Goal: Task Accomplishment & Management: Use online tool/utility

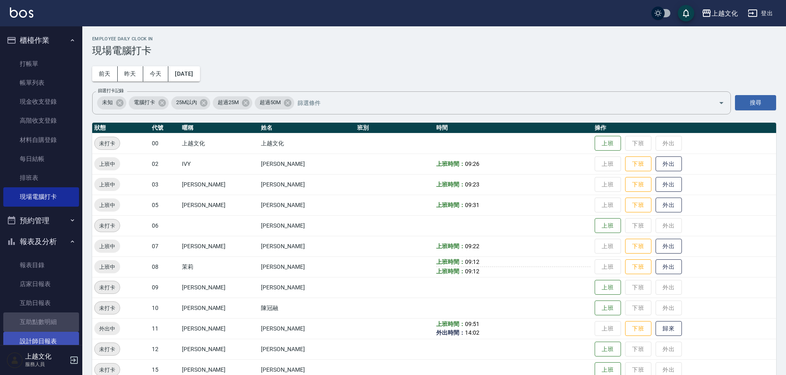
click at [47, 336] on link "設計師日報表" at bounding box center [41, 341] width 76 height 19
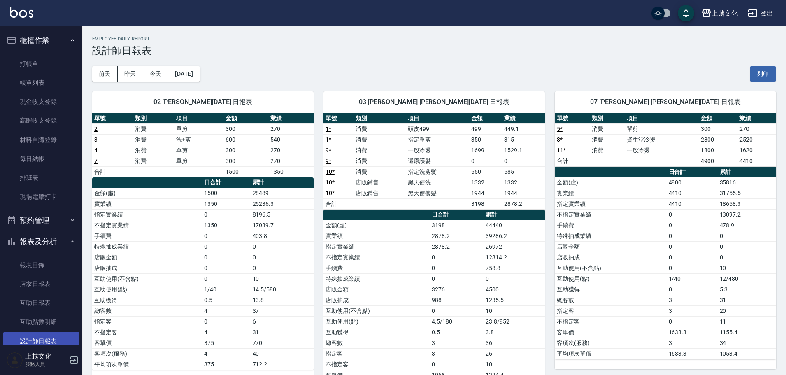
click at [49, 339] on link "設計師日報表" at bounding box center [41, 341] width 76 height 19
click at [51, 339] on link "設計師日報表" at bounding box center [41, 341] width 76 height 19
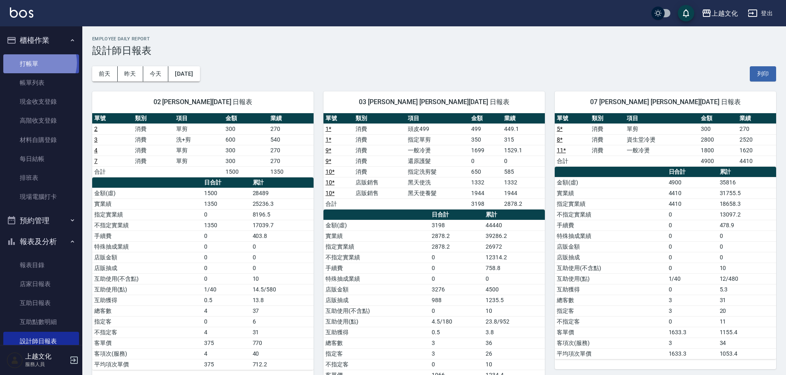
click at [37, 63] on link "打帳單" at bounding box center [41, 63] width 76 height 19
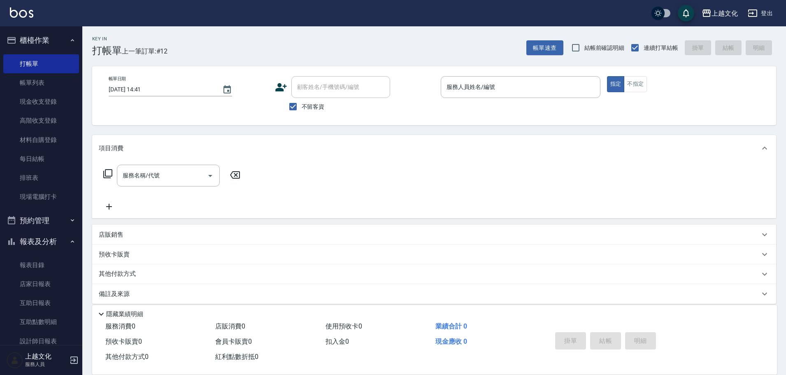
click at [313, 102] on label "不留客資" at bounding box center [305, 106] width 40 height 17
click at [302, 102] on input "不留客資" at bounding box center [293, 106] width 17 height 17
click at [314, 99] on label "不留客資" at bounding box center [305, 106] width 40 height 17
click at [302, 99] on input "不留客資" at bounding box center [293, 106] width 17 height 17
click at [313, 107] on span "不留客資" at bounding box center [313, 107] width 23 height 9
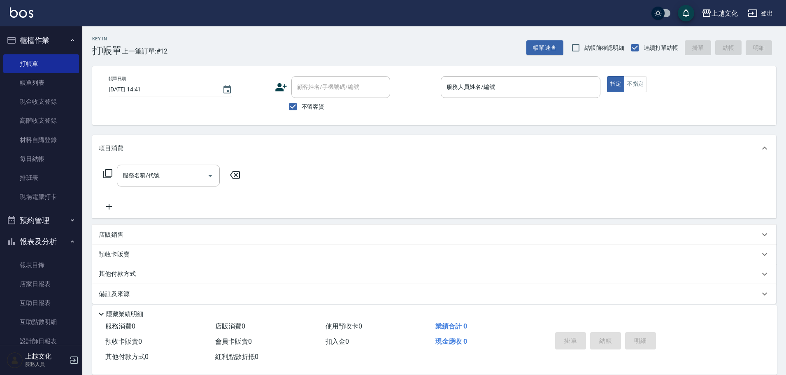
click at [302, 107] on input "不留客資" at bounding box center [293, 106] width 17 height 17
checkbox input "false"
click at [324, 79] on div "顧客姓名/手機號碼/編號" at bounding box center [341, 87] width 99 height 22
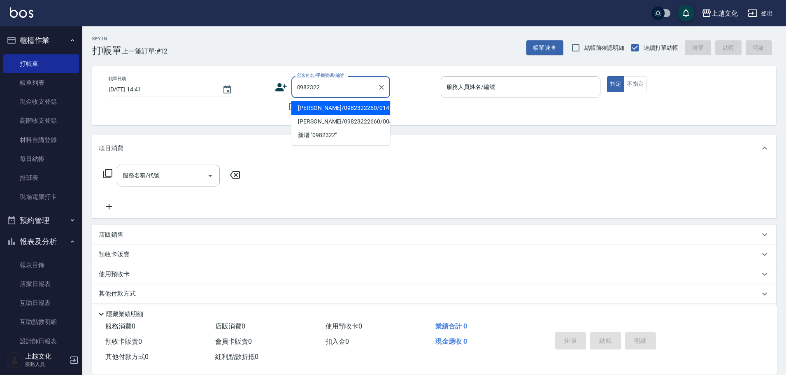
click at [364, 110] on li "[PERSON_NAME]/0982322260/0147" at bounding box center [341, 108] width 99 height 14
type input "[PERSON_NAME]/0982322260/0147"
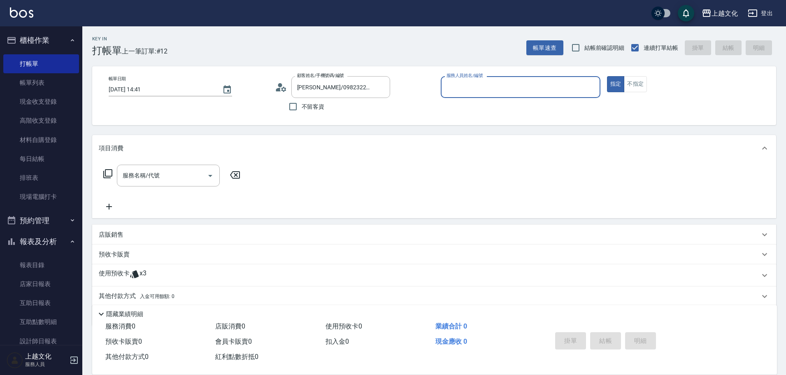
click at [513, 91] on input "服務人員姓名/編號" at bounding box center [521, 87] width 152 height 14
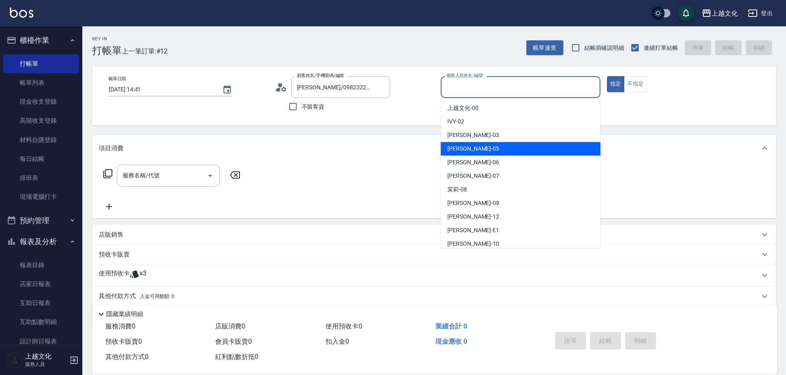
click at [533, 145] on div "[PERSON_NAME] -05" at bounding box center [521, 149] width 160 height 14
type input "[PERSON_NAME]-05"
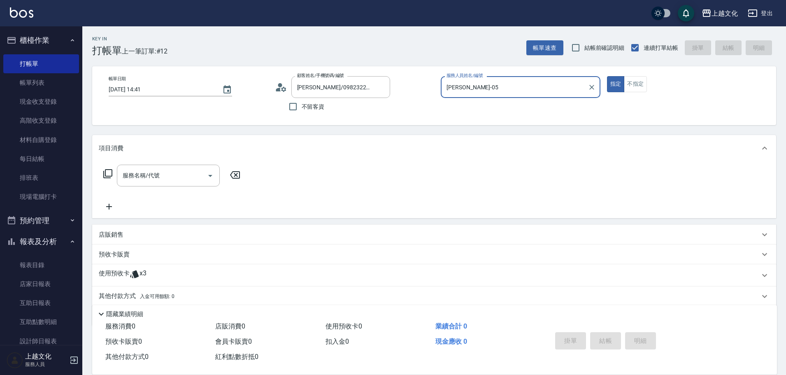
click at [138, 277] on icon at bounding box center [134, 275] width 9 height 8
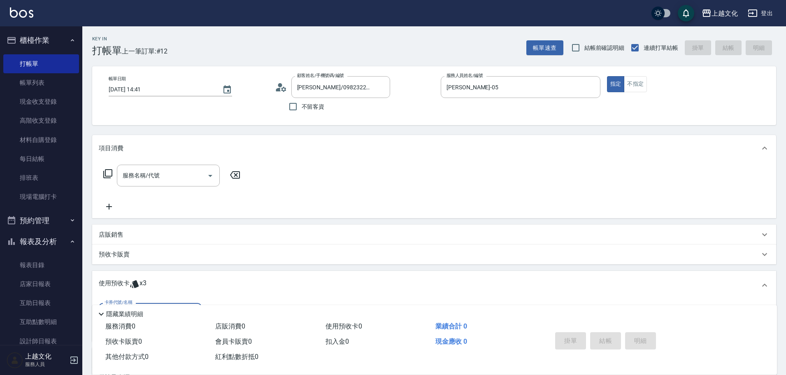
click at [146, 296] on div "使用預收卡 x3" at bounding box center [434, 285] width 684 height 29
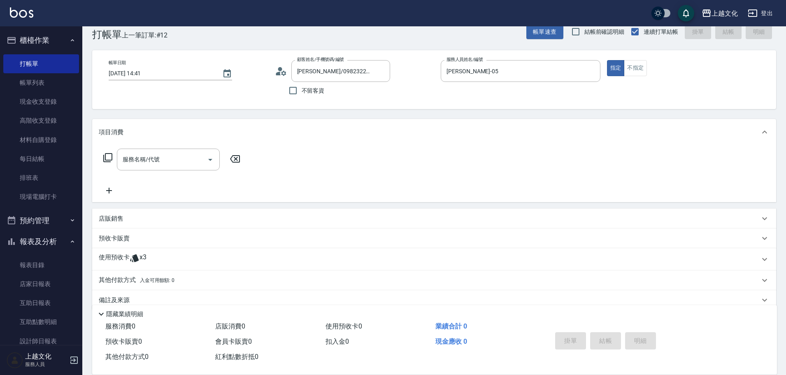
scroll to position [30, 0]
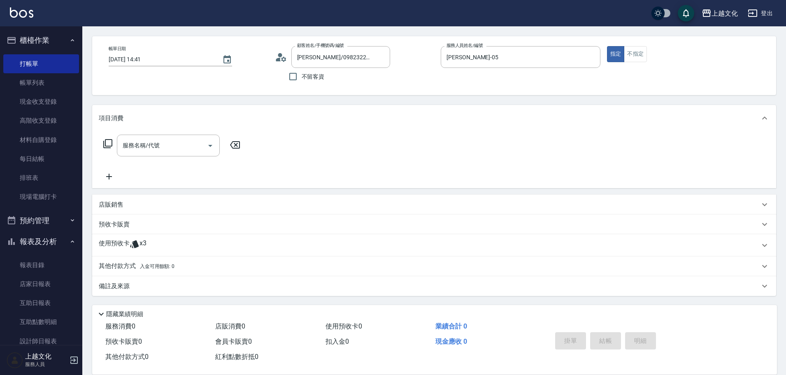
click at [140, 241] on span "x3" at bounding box center [143, 245] width 7 height 12
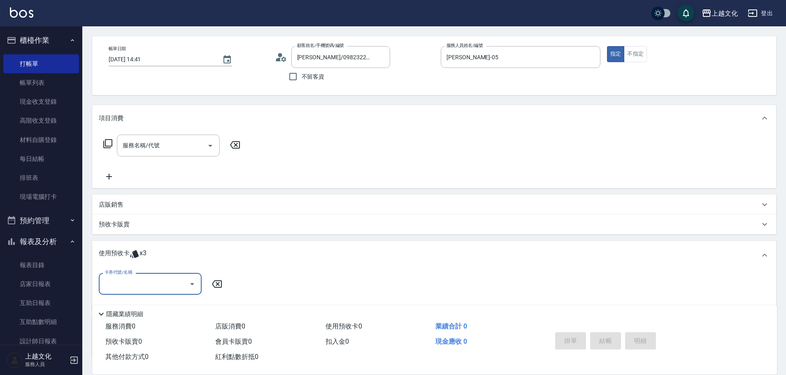
scroll to position [71, 0]
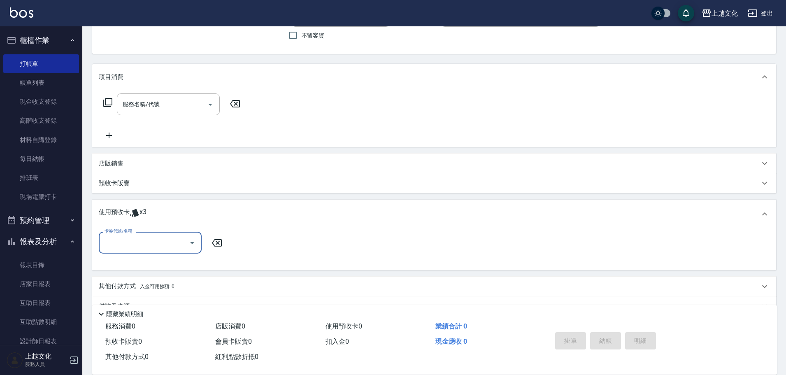
click at [146, 250] on div "卡券代號/名稱" at bounding box center [150, 243] width 103 height 22
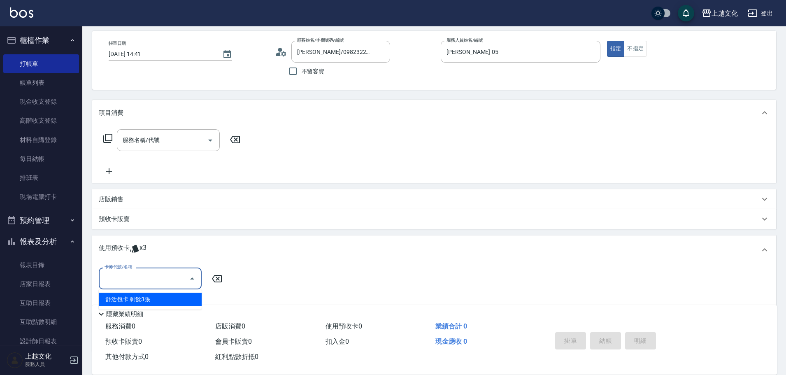
scroll to position [0, 0]
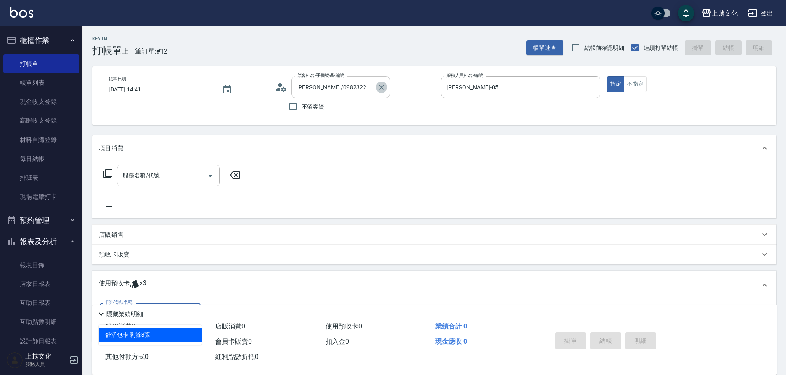
click at [377, 87] on button "Clear" at bounding box center [382, 88] width 12 height 12
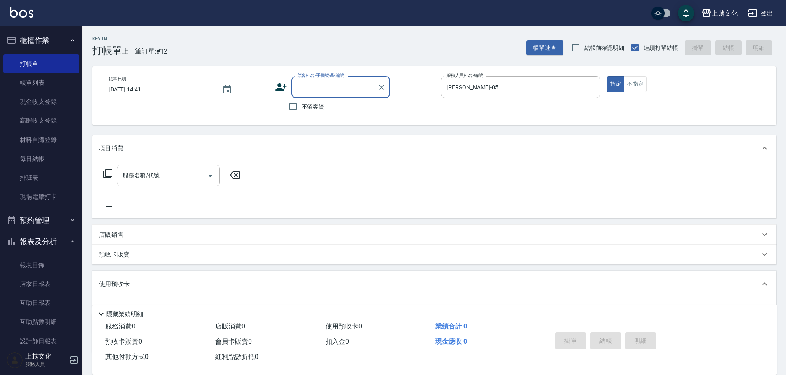
click at [345, 86] on input "顧客姓名/手機號碼/編號" at bounding box center [334, 87] width 79 height 14
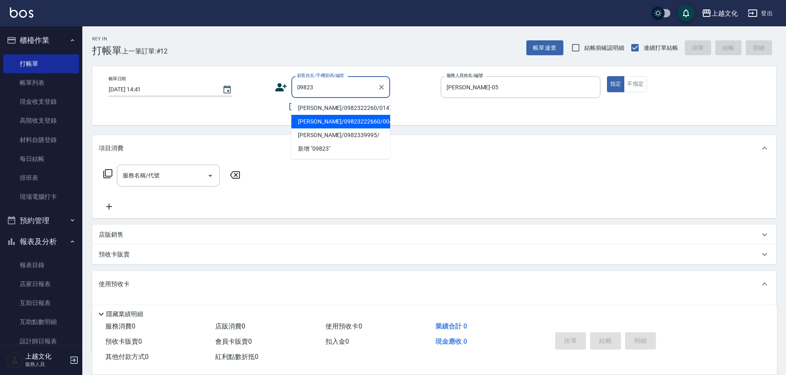
click at [338, 122] on li "[PERSON_NAME]/09823222660/0042" at bounding box center [341, 122] width 99 height 14
type input "[PERSON_NAME]/09823222660/0042"
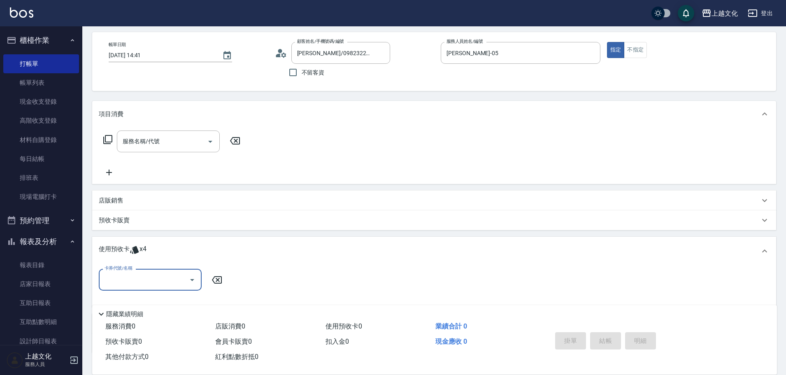
scroll to position [91, 0]
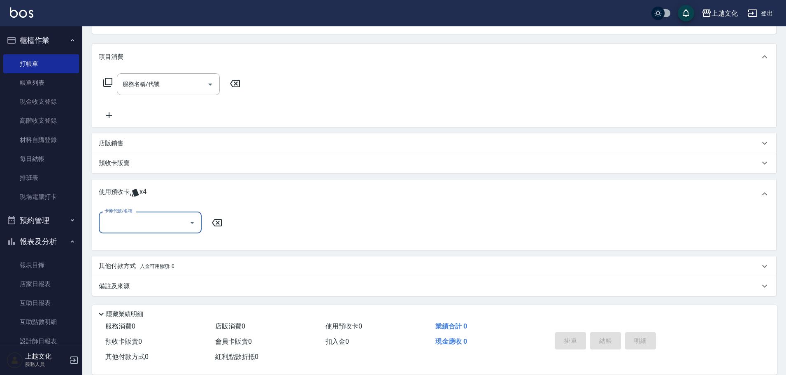
click at [151, 222] on input "卡券代號/名稱" at bounding box center [144, 222] width 83 height 14
click at [159, 243] on div "護髮包卡ˋ 剩餘4張" at bounding box center [150, 244] width 103 height 14
type input "護髮包卡ˋ"
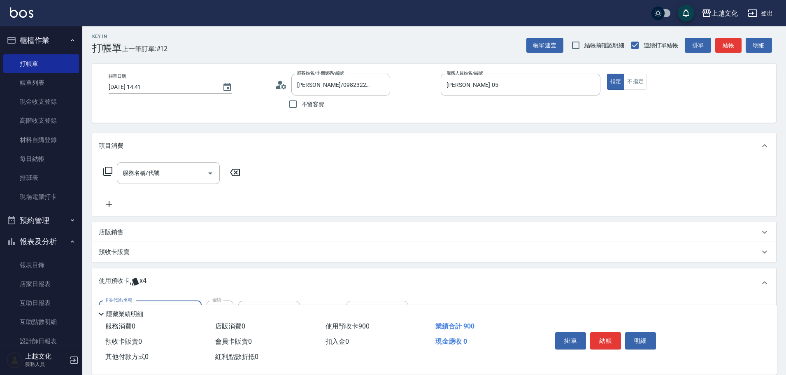
scroll to position [0, 0]
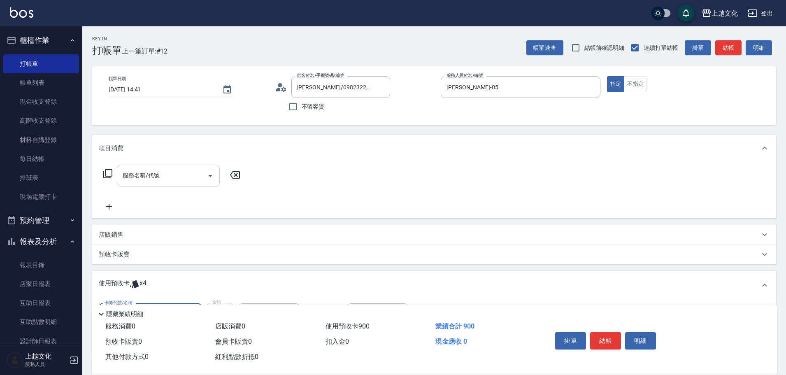
click at [175, 178] on input "服務名稱/代號" at bounding box center [162, 175] width 83 height 14
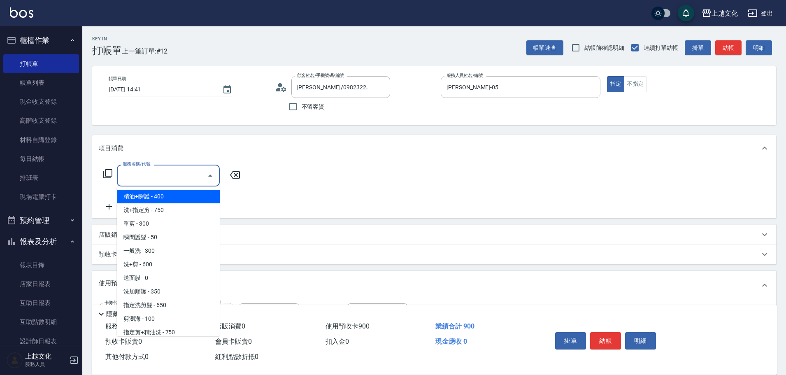
click at [107, 174] on icon at bounding box center [108, 174] width 10 height 10
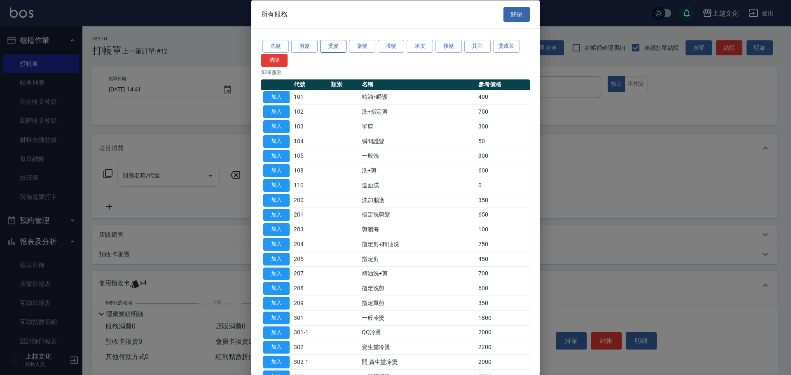
click at [324, 44] on button "燙髮" at bounding box center [333, 46] width 26 height 13
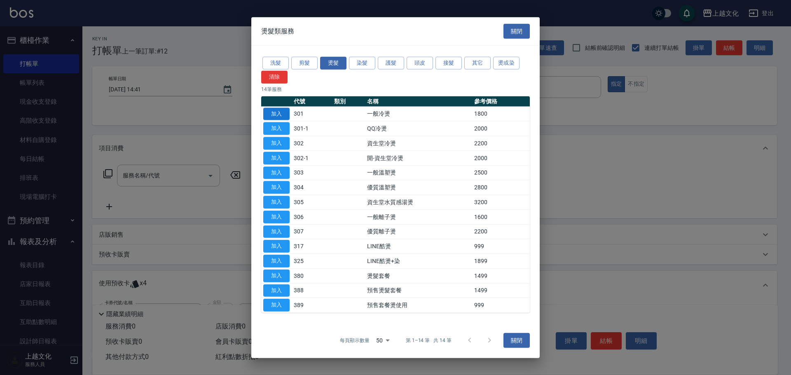
click at [276, 111] on button "加入" at bounding box center [276, 113] width 26 height 13
type input "一般冷燙(301)"
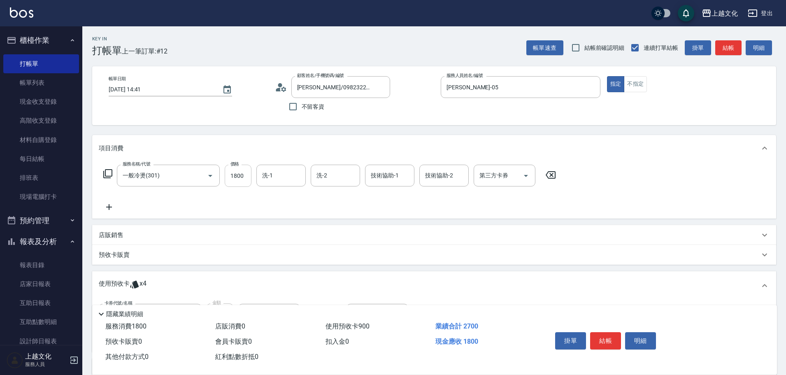
click at [241, 173] on input "1800" at bounding box center [238, 176] width 27 height 22
type input "3199"
click at [611, 340] on button "結帳" at bounding box center [605, 340] width 31 height 17
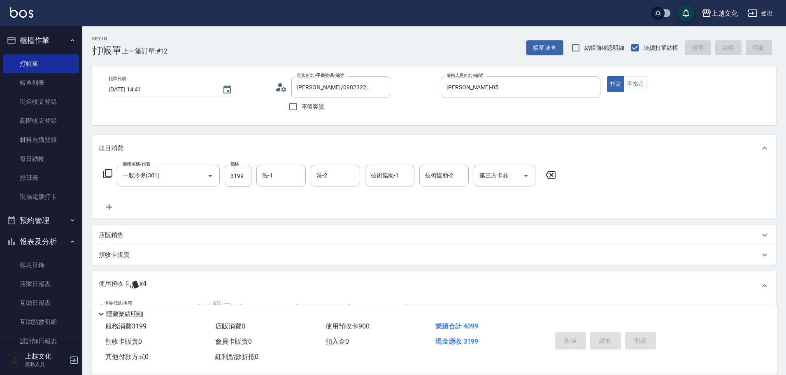
type input "[DATE] 14:42"
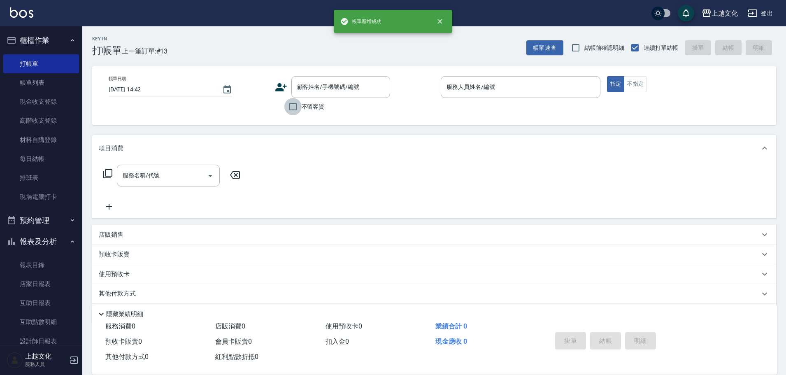
click at [287, 106] on input "不留客資" at bounding box center [293, 106] width 17 height 17
checkbox input "true"
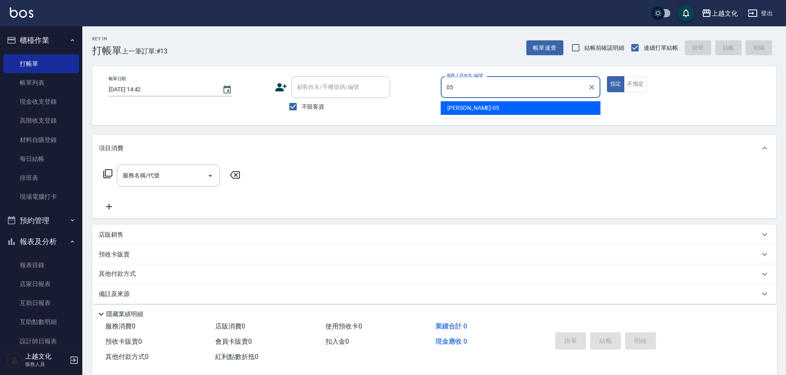
type input "[PERSON_NAME]-05"
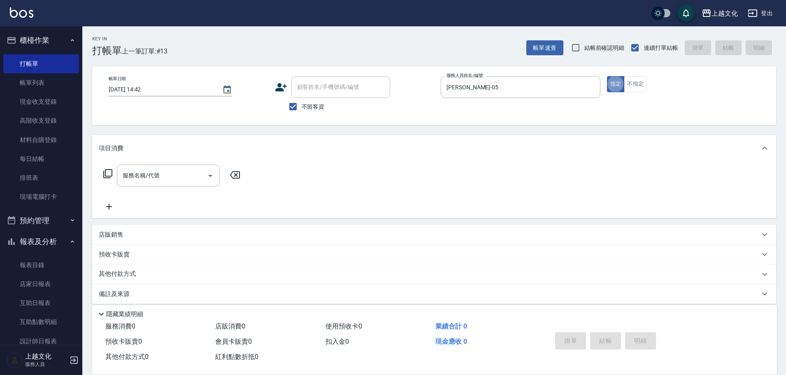
type button "true"
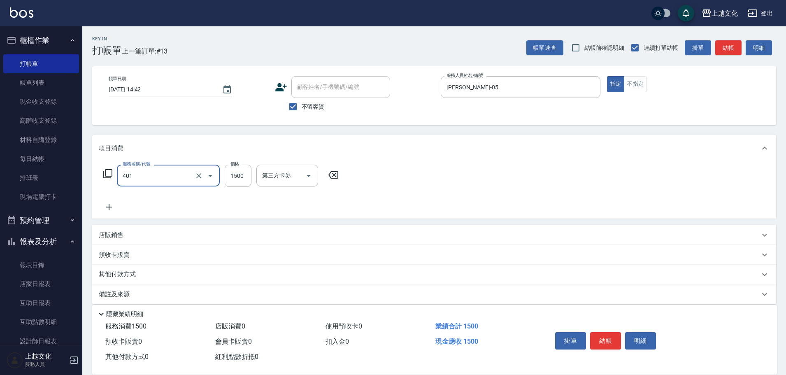
type input "日系染髮(401)"
type input "2299"
type input "上越文化-00"
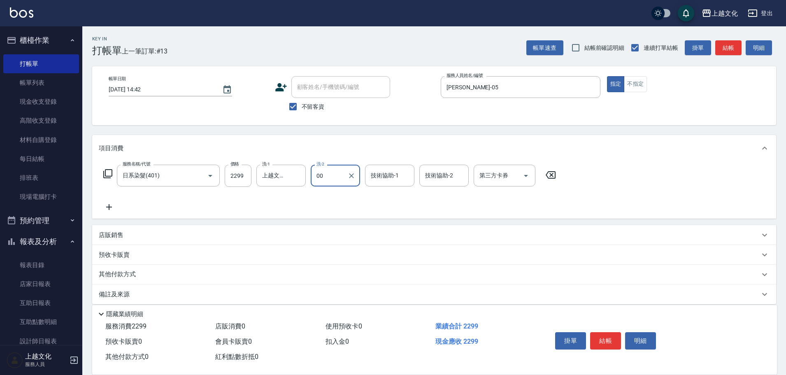
type input "上越文化-00"
click at [114, 171] on div "服務名稱/代號 日系染髮(401) 服務名稱/代號 價格 2299 價格 洗-1 上越文化-00 洗-1 洗-2 上越文化-00 洗-2 技術協助-1 技術協…" at bounding box center [330, 176] width 462 height 22
click at [104, 178] on icon at bounding box center [108, 174] width 10 height 10
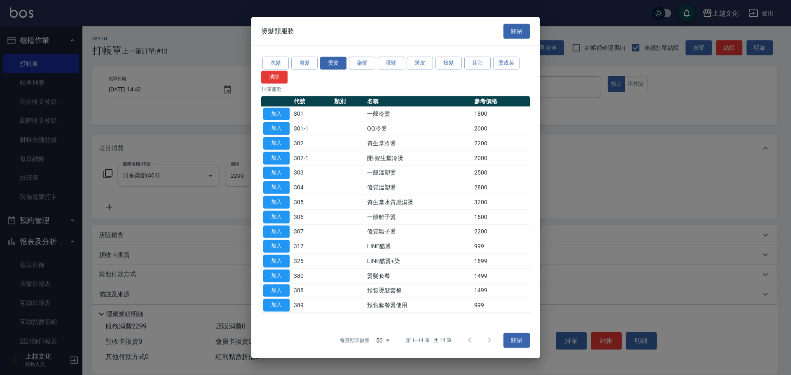
click at [376, 63] on div "洗髮 剪髮 燙髮 染髮 護髮 頭皮 接髮 其它 燙或染 清除" at bounding box center [395, 70] width 268 height 28
drag, startPoint x: 383, startPoint y: 62, endPoint x: 376, endPoint y: 67, distance: 8.3
click at [383, 62] on button "護髮" at bounding box center [391, 63] width 26 height 13
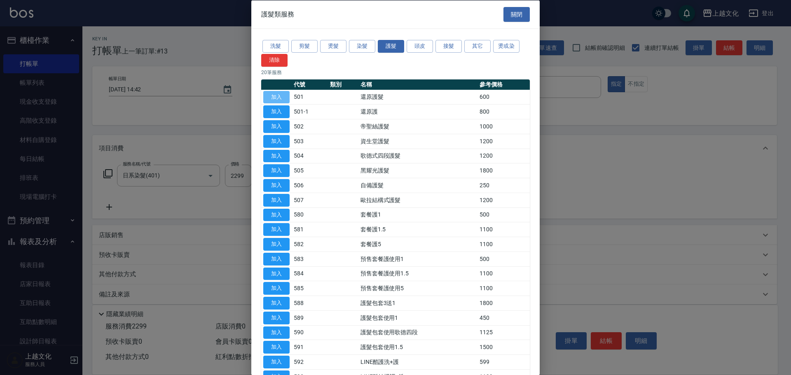
drag, startPoint x: 281, startPoint y: 95, endPoint x: 281, endPoint y: 104, distance: 8.7
click at [281, 96] on button "加入" at bounding box center [276, 97] width 26 height 13
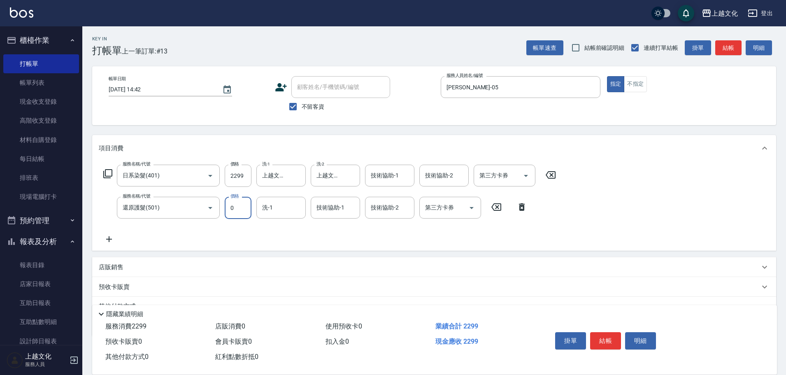
type input "0"
type input "上越文化-00"
click at [608, 326] on div "掛單 結帳 明細" at bounding box center [654, 342] width 225 height 46
drag, startPoint x: 607, startPoint y: 329, endPoint x: 605, endPoint y: 334, distance: 6.1
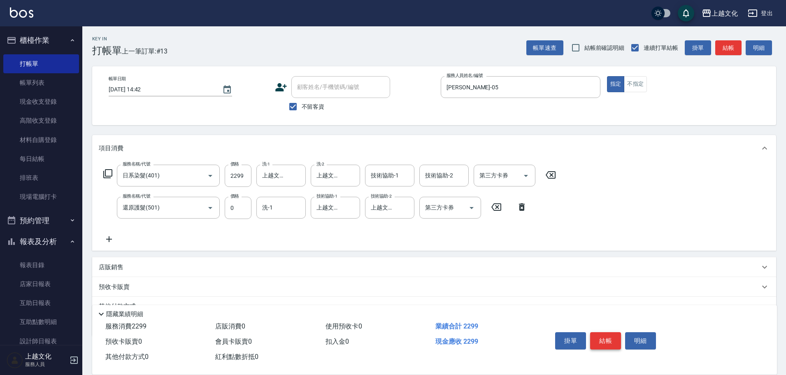
click at [605, 331] on div "掛單 結帳 明細" at bounding box center [605, 342] width 107 height 26
click at [605, 336] on button "結帳" at bounding box center [605, 340] width 31 height 17
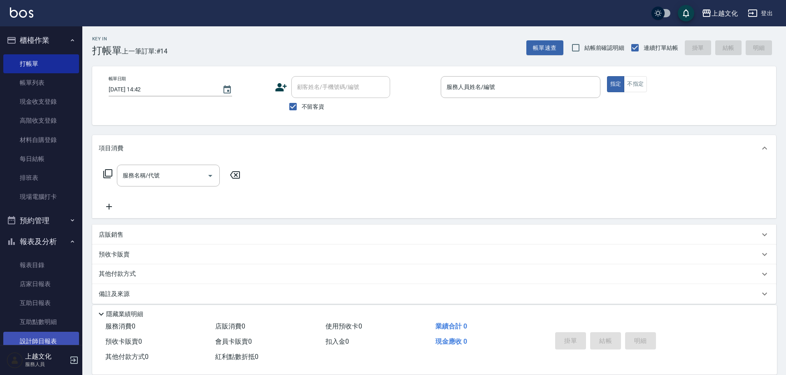
click at [35, 337] on link "設計師日報表" at bounding box center [41, 341] width 76 height 19
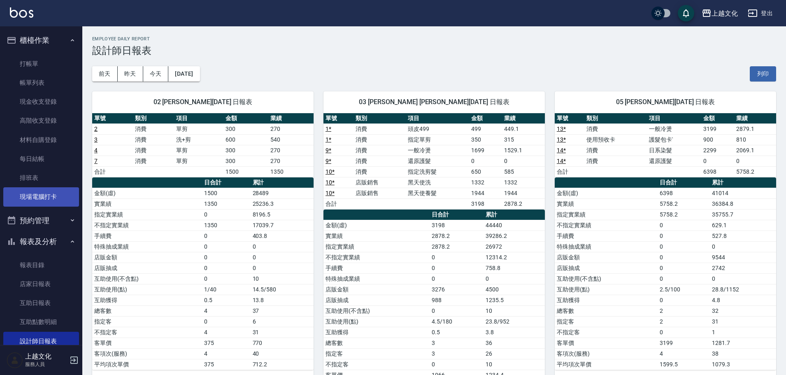
click at [45, 200] on link "現場電腦打卡" at bounding box center [41, 196] width 76 height 19
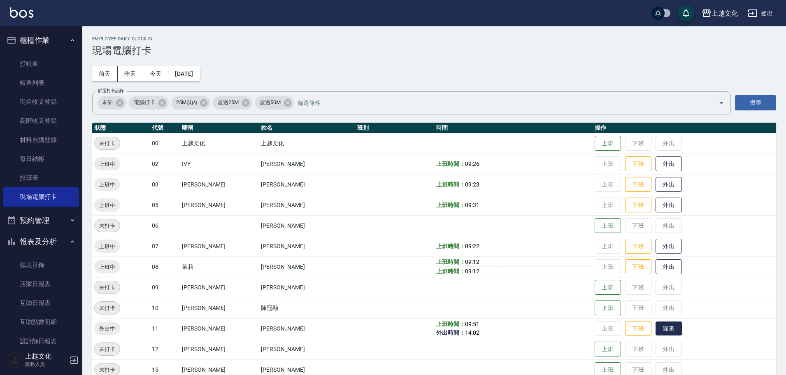
click at [670, 331] on button "歸來" at bounding box center [669, 329] width 26 height 14
